Goal: Transaction & Acquisition: Purchase product/service

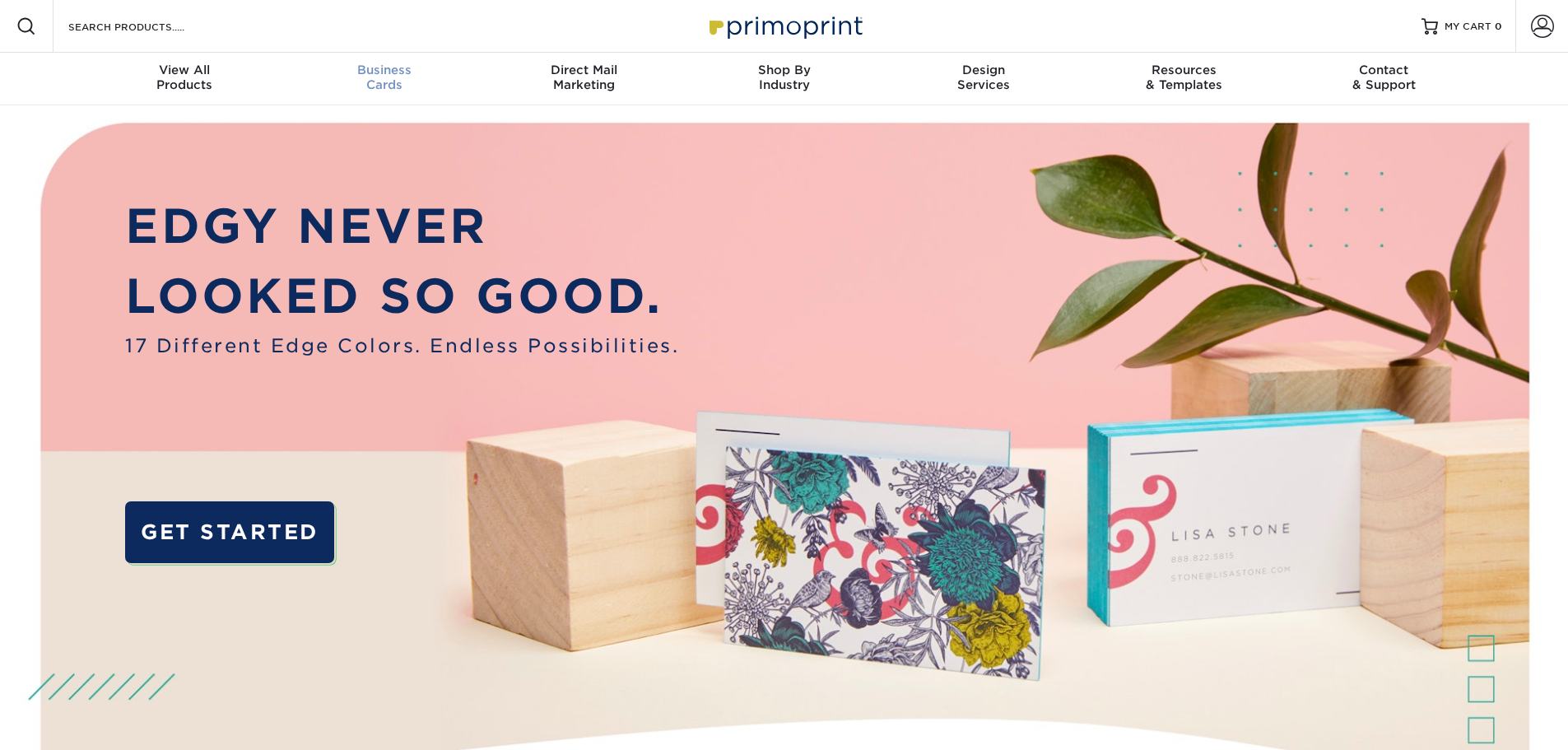
click at [399, 62] on link "Business Cards" at bounding box center [384, 79] width 200 height 53
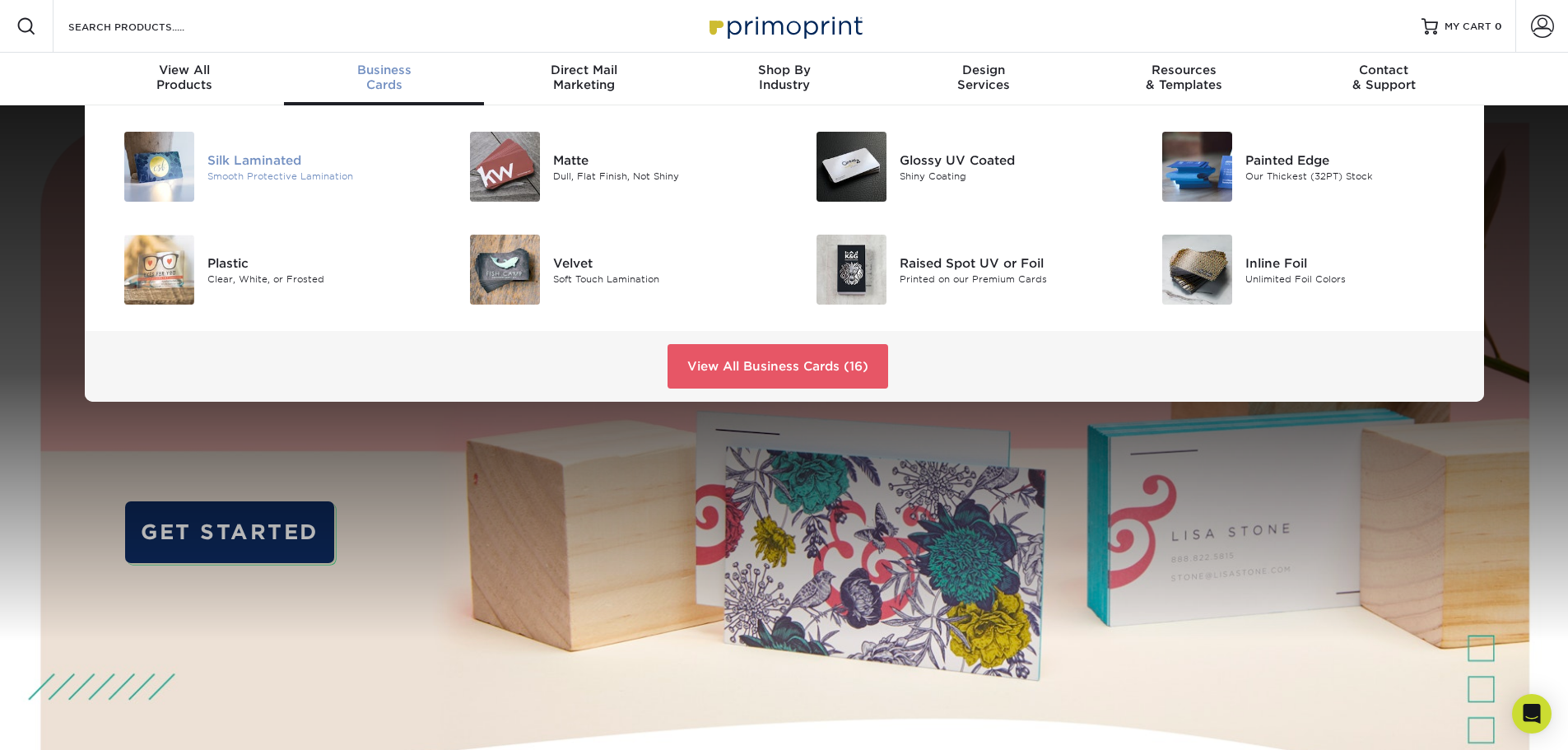
click at [236, 173] on div "Smooth Protective Lamination" at bounding box center [317, 175] width 218 height 14
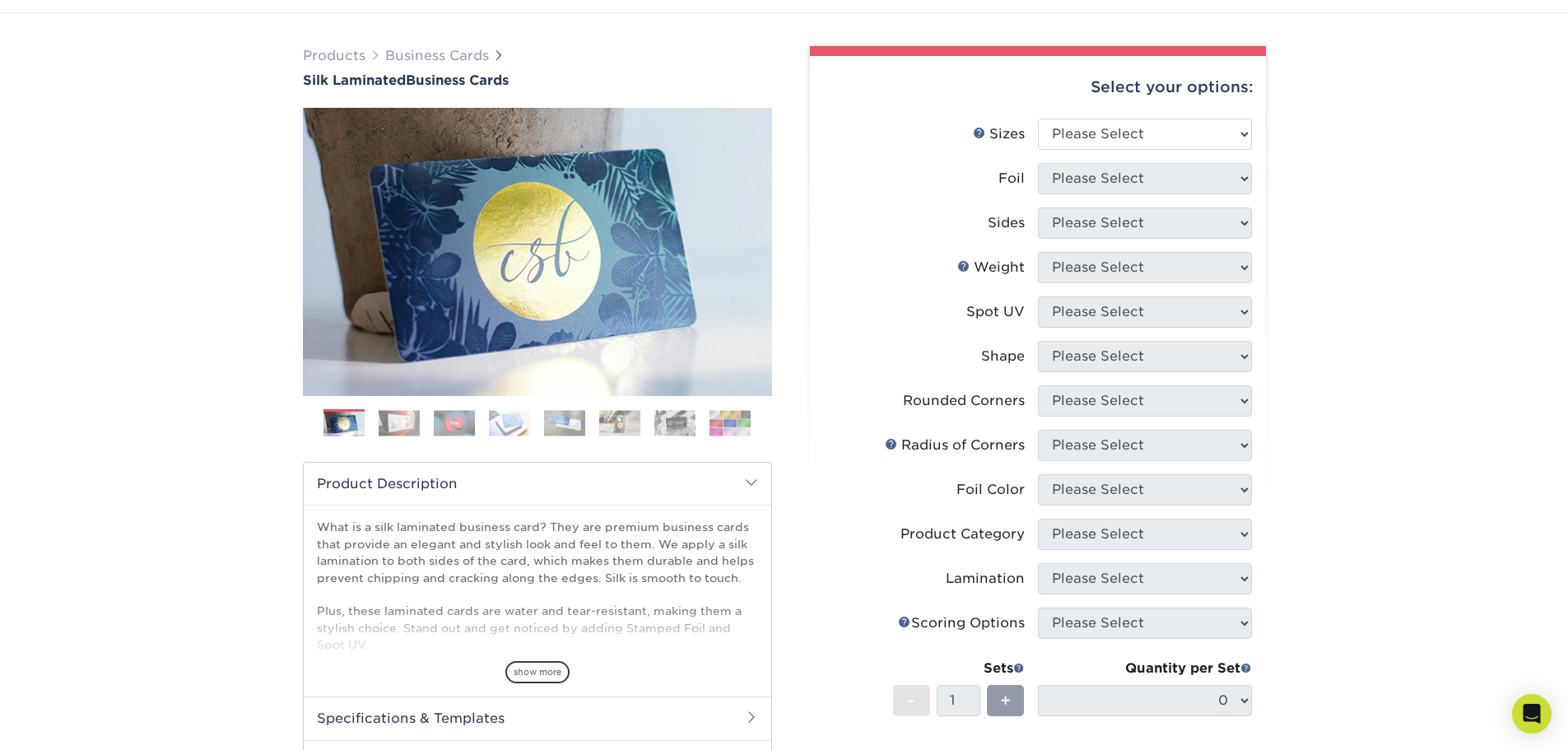
scroll to position [83, 0]
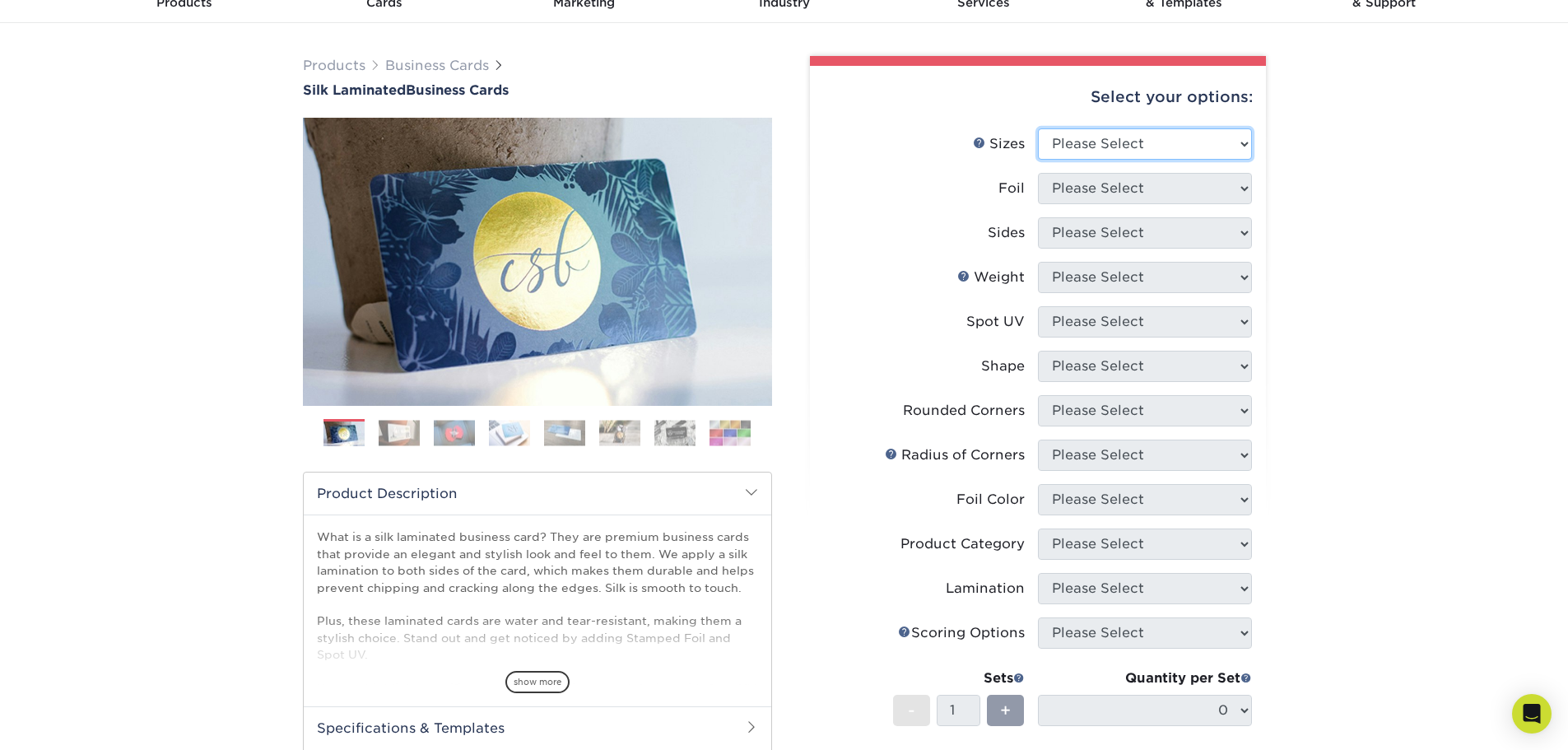
click at [1201, 149] on select "Please Select 1.5" x 3.5" - Mini 1.75" x 3.5" - Mini 2" x 2" - Square 2" x 3" -…" at bounding box center [1145, 143] width 214 height 31
select select "2.00x3.50"
click at [1038, 128] on select "Please Select 1.5" x 3.5" - Mini 1.75" x 3.5" - Mini 2" x 2" - Square 2" x 3" -…" at bounding box center [1145, 143] width 214 height 31
click at [1173, 191] on select "Please Select Yes No" at bounding box center [1145, 188] width 214 height 31
select select "1"
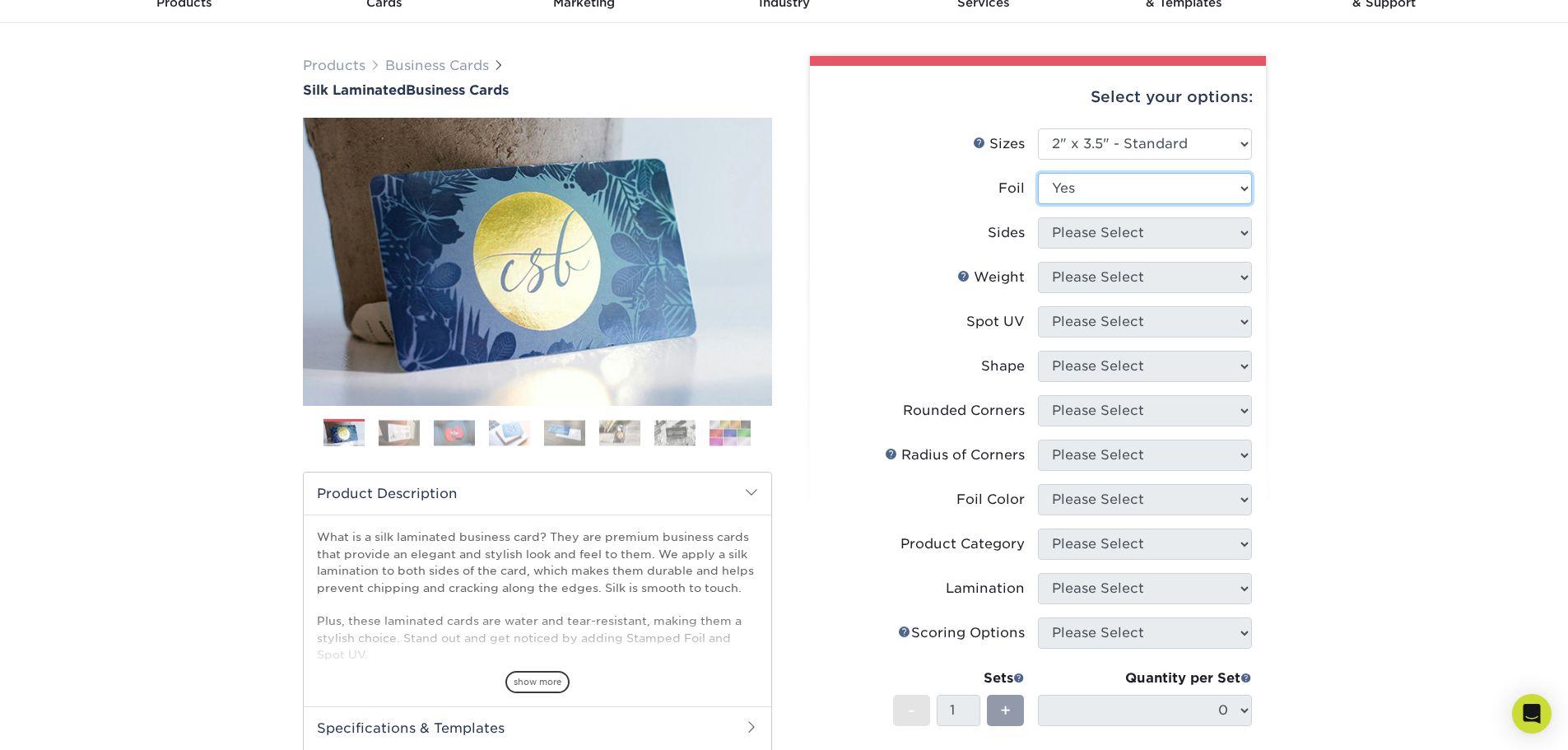
click at [1038, 173] on select "Please Select Yes No" at bounding box center [1145, 188] width 214 height 31
click at [1177, 233] on select "Please Select Print Both Sides - Foil Both Sides Print Both Sides - Foil Front …" at bounding box center [1145, 232] width 214 height 31
select select "34527644-b4fd-4ffb-9092-1318eefcd9d9"
click at [1038, 217] on select "Please Select Print Both Sides - Foil Both Sides Print Both Sides - Foil Front …" at bounding box center [1145, 232] width 214 height 31
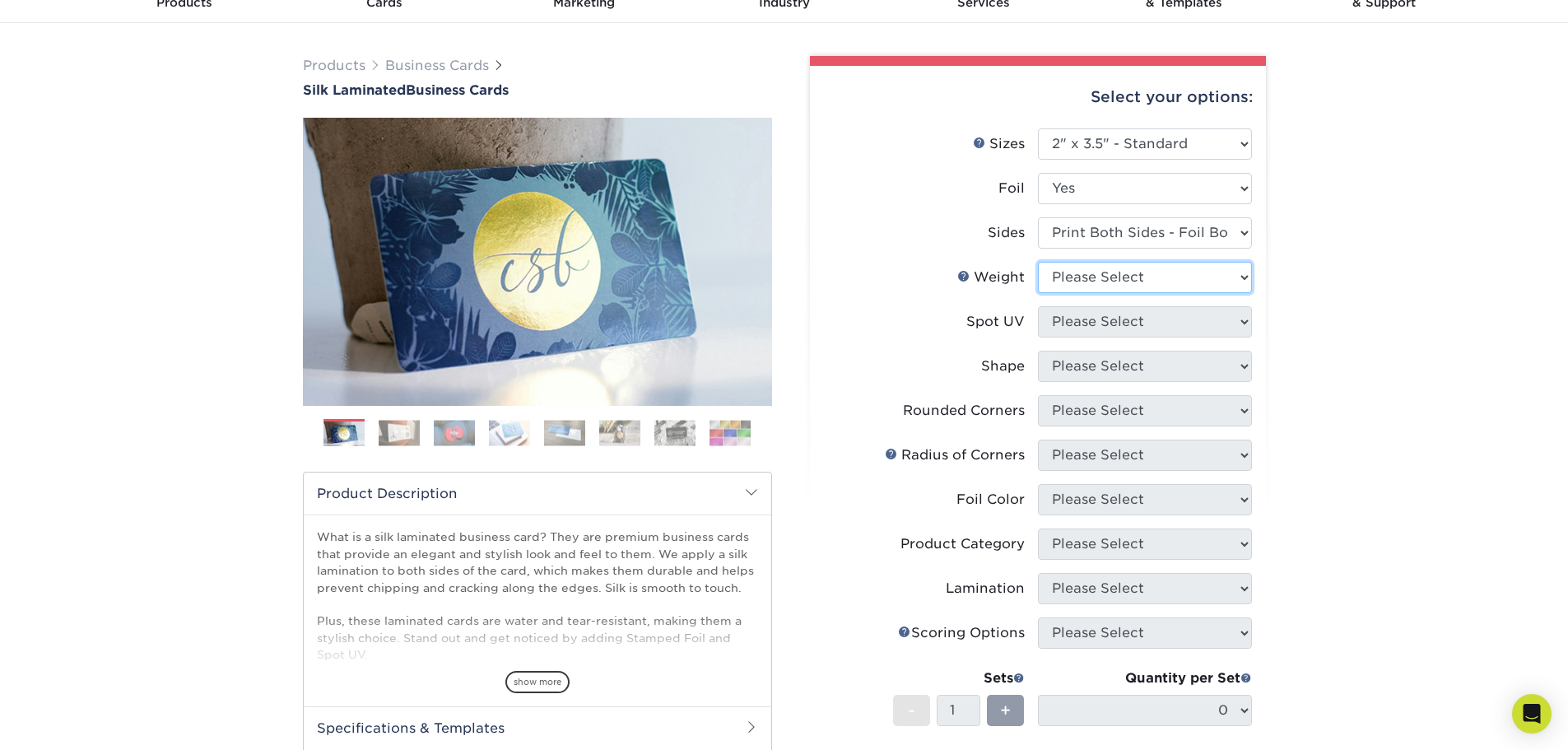
click at [1181, 275] on select "Please Select 16PT" at bounding box center [1145, 277] width 214 height 31
select select "16PT"
click at [1038, 262] on select "Please Select 16PT" at bounding box center [1145, 277] width 214 height 31
click at [1165, 320] on select "Please Select No Spot UV Front and Back (Both Sides) Front Only Back Only" at bounding box center [1145, 321] width 214 height 31
select select "3"
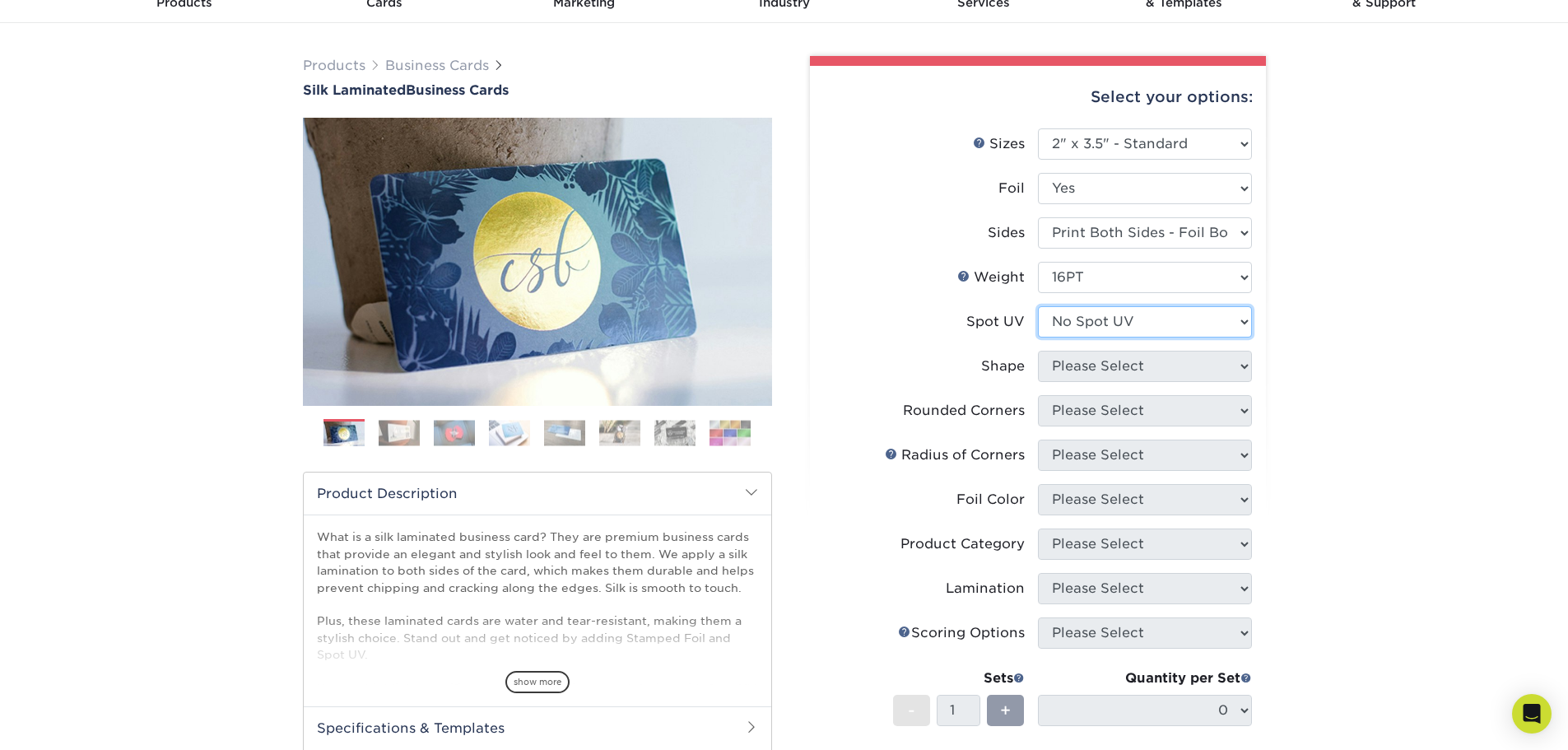
click at [1038, 306] on select "Please Select No Spot UV Front and Back (Both Sides) Front Only Back Only" at bounding box center [1145, 321] width 214 height 31
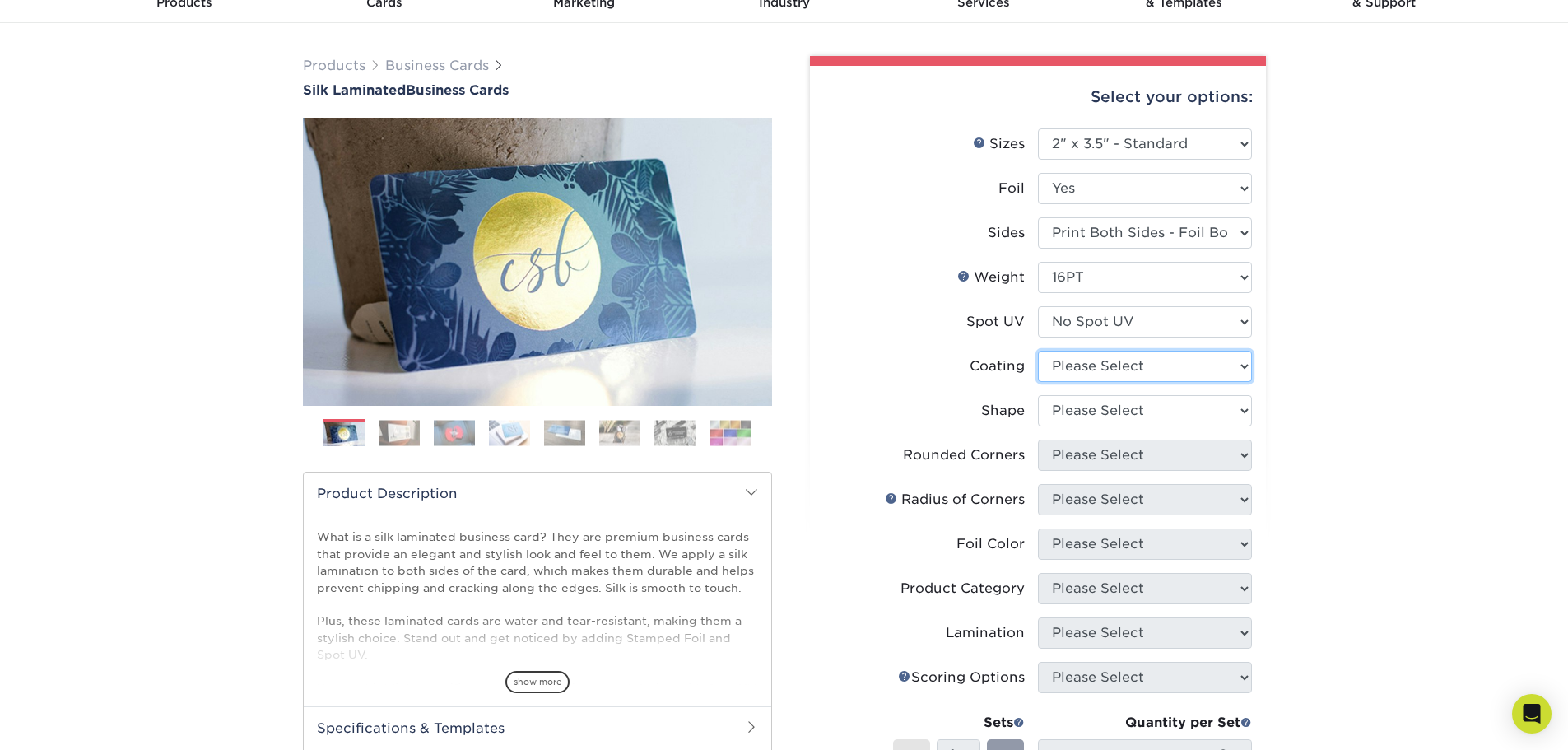
click at [1145, 361] on select at bounding box center [1145, 366] width 214 height 31
select select "3e7618de-abca-4bda-9f97-8b9129e913d8"
click at [1038, 350] on select at bounding box center [1145, 366] width 214 height 31
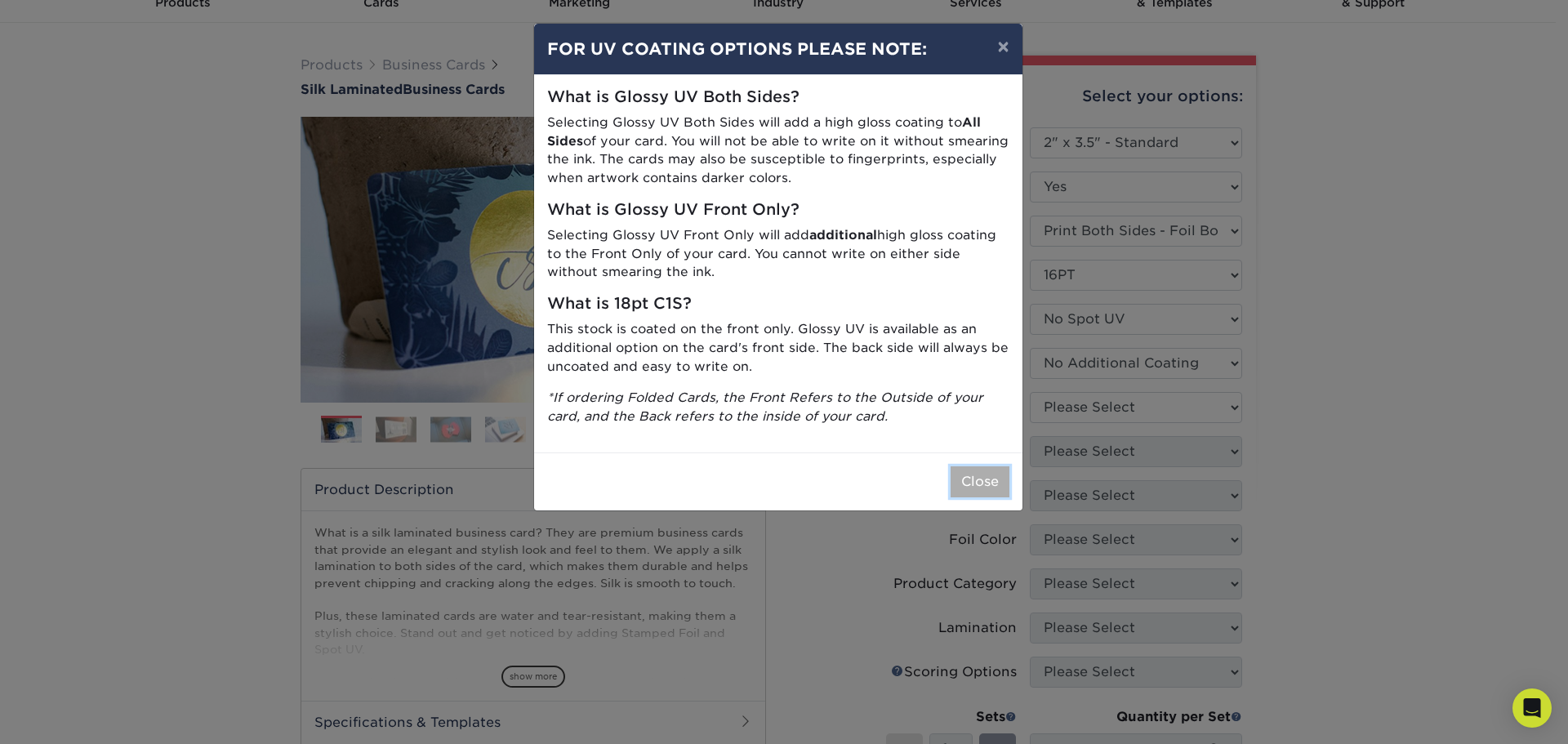
click at [987, 486] on button "Close" at bounding box center [980, 482] width 59 height 31
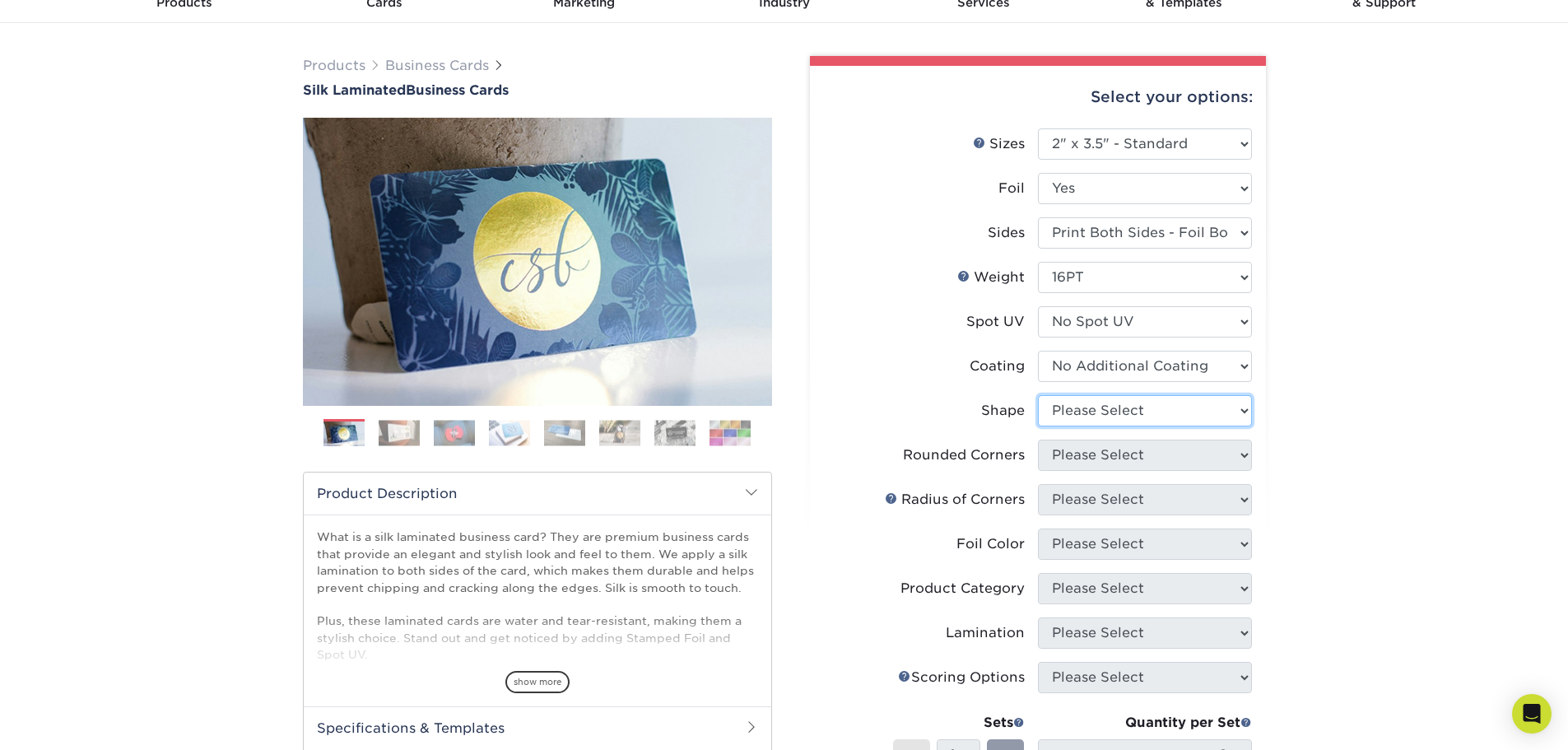
click at [1144, 411] on select "Please Select Standard" at bounding box center [1145, 410] width 214 height 31
select select "standard"
click at [1038, 395] on select "Please Select Standard" at bounding box center [1145, 410] width 214 height 31
click at [1132, 449] on select "Please Select Yes - Round 2 Corners Yes - Round 4 Corners No" at bounding box center [1145, 455] width 214 height 31
select select "0"
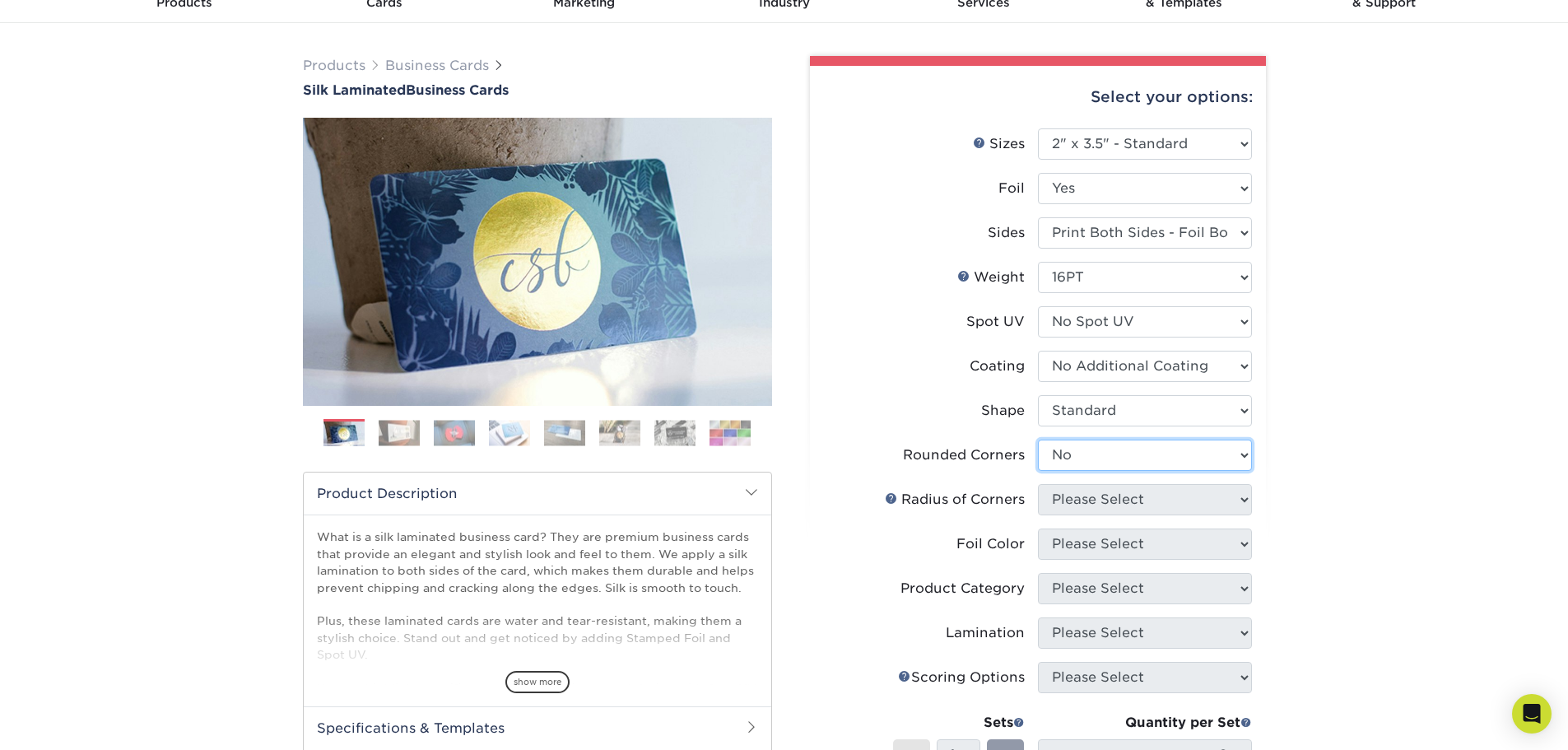
click at [1038, 439] on select "Please Select Yes - Round 2 Corners Yes - Round 4 Corners No" at bounding box center [1145, 455] width 214 height 31
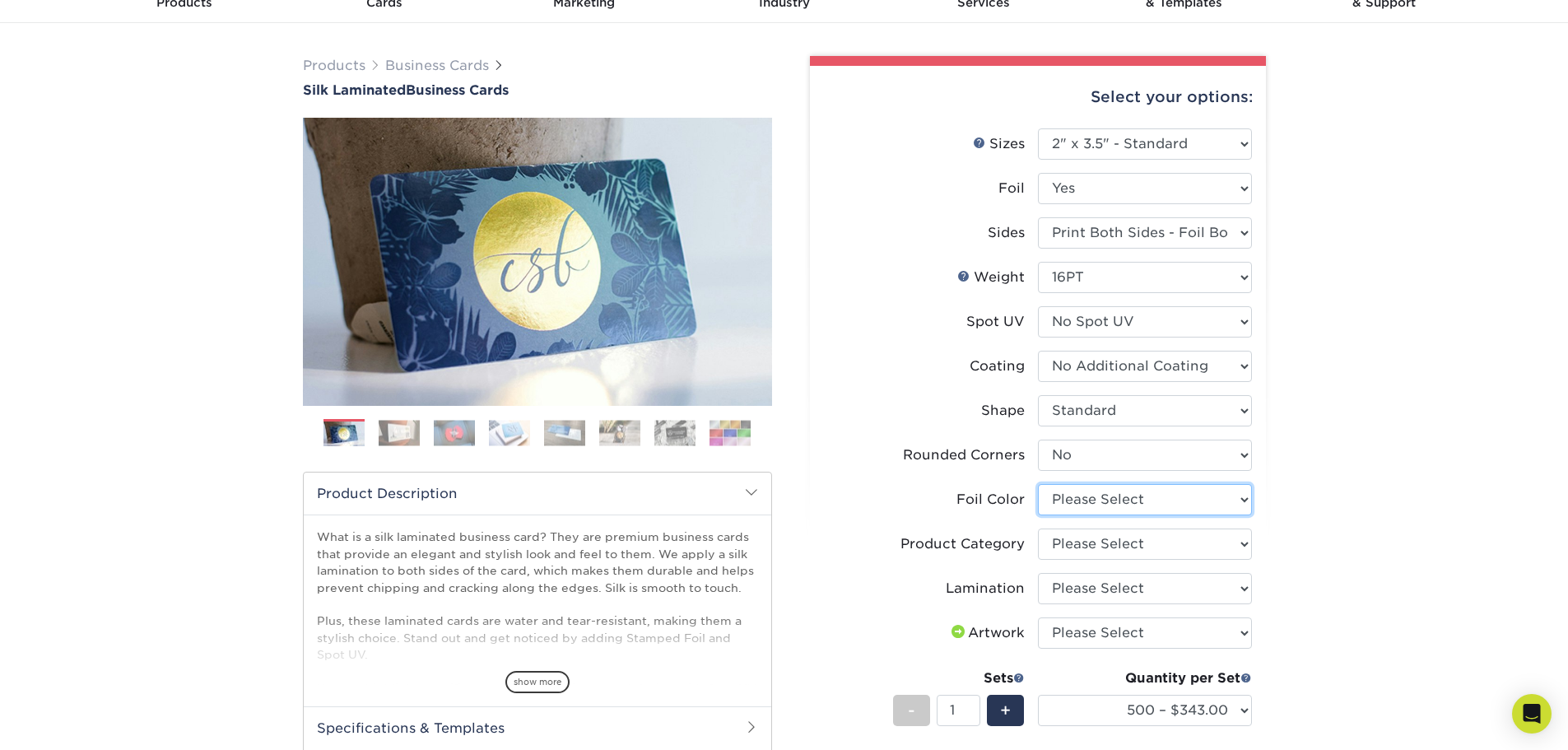
click at [1102, 501] on select "Please Select Silver Foil Black Foil Blue Foil Copper Foil Gold Foil Red Foil R…" at bounding box center [1145, 499] width 214 height 31
click at [1455, 490] on div "Products Business Cards Silk Laminated Business Cards Previous Next" at bounding box center [784, 563] width 1568 height 1081
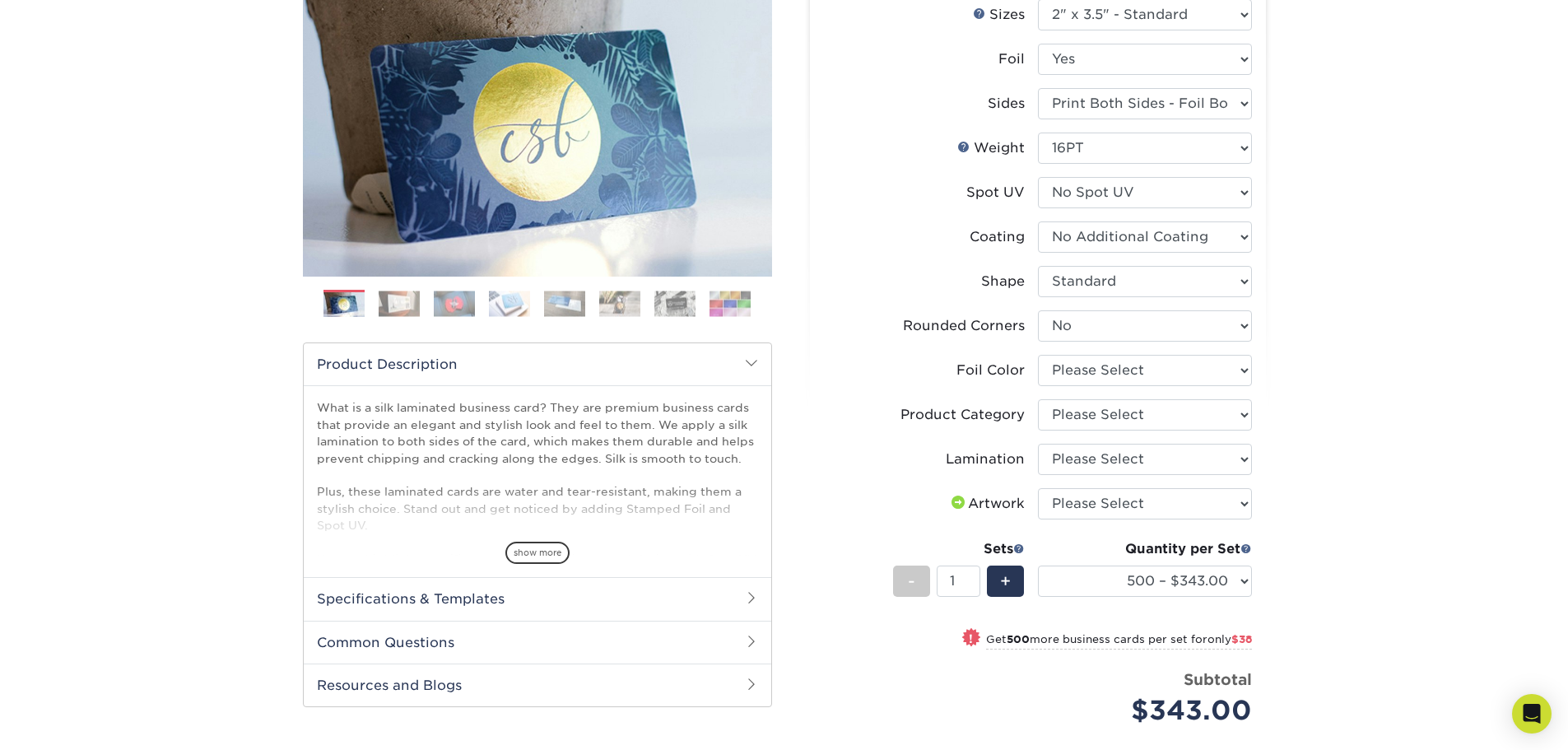
scroll to position [0, 0]
